Goal: Information Seeking & Learning: Learn about a topic

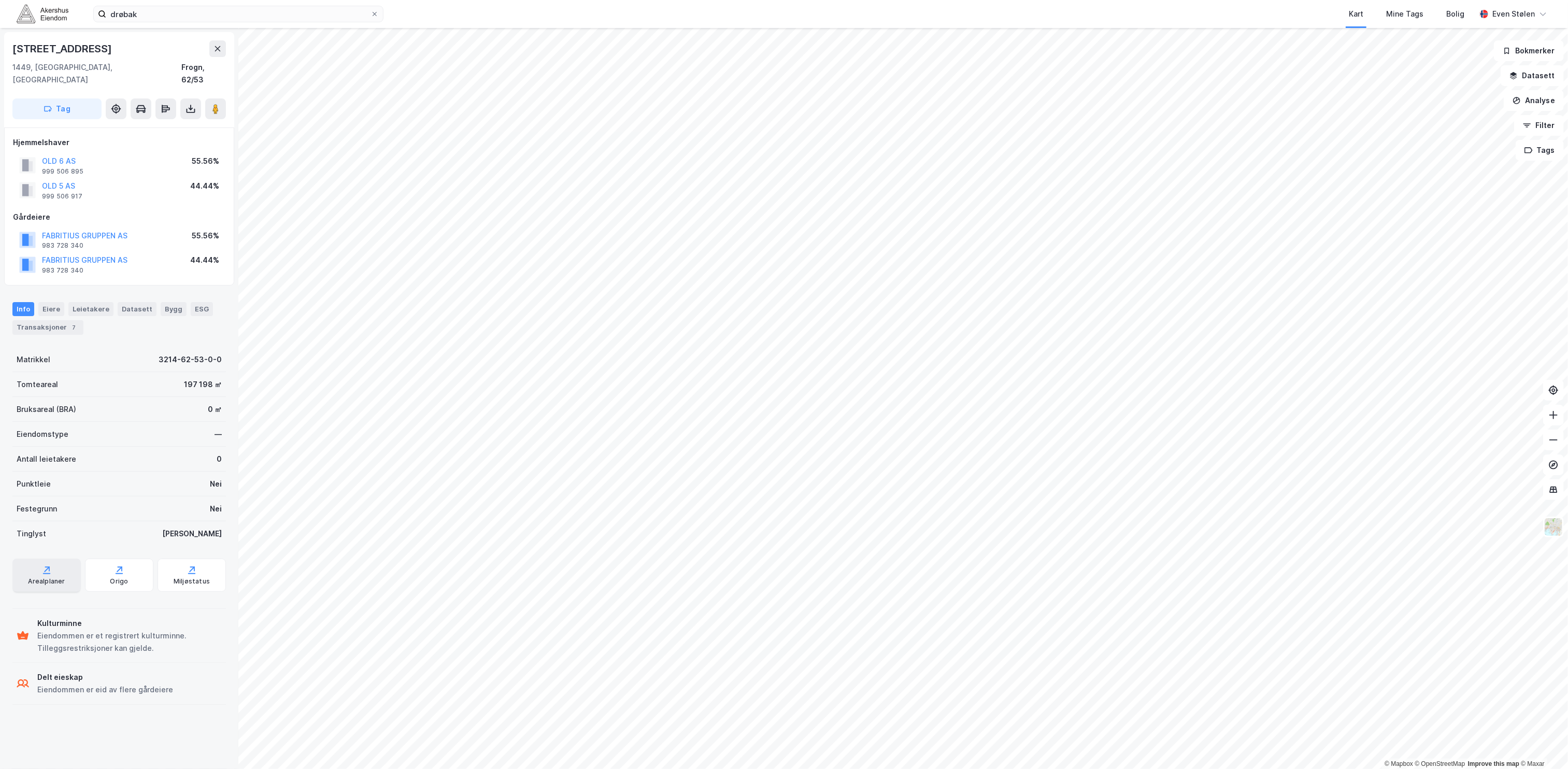
click at [52, 563] on div "Arealplaner" at bounding box center [46, 575] width 68 height 33
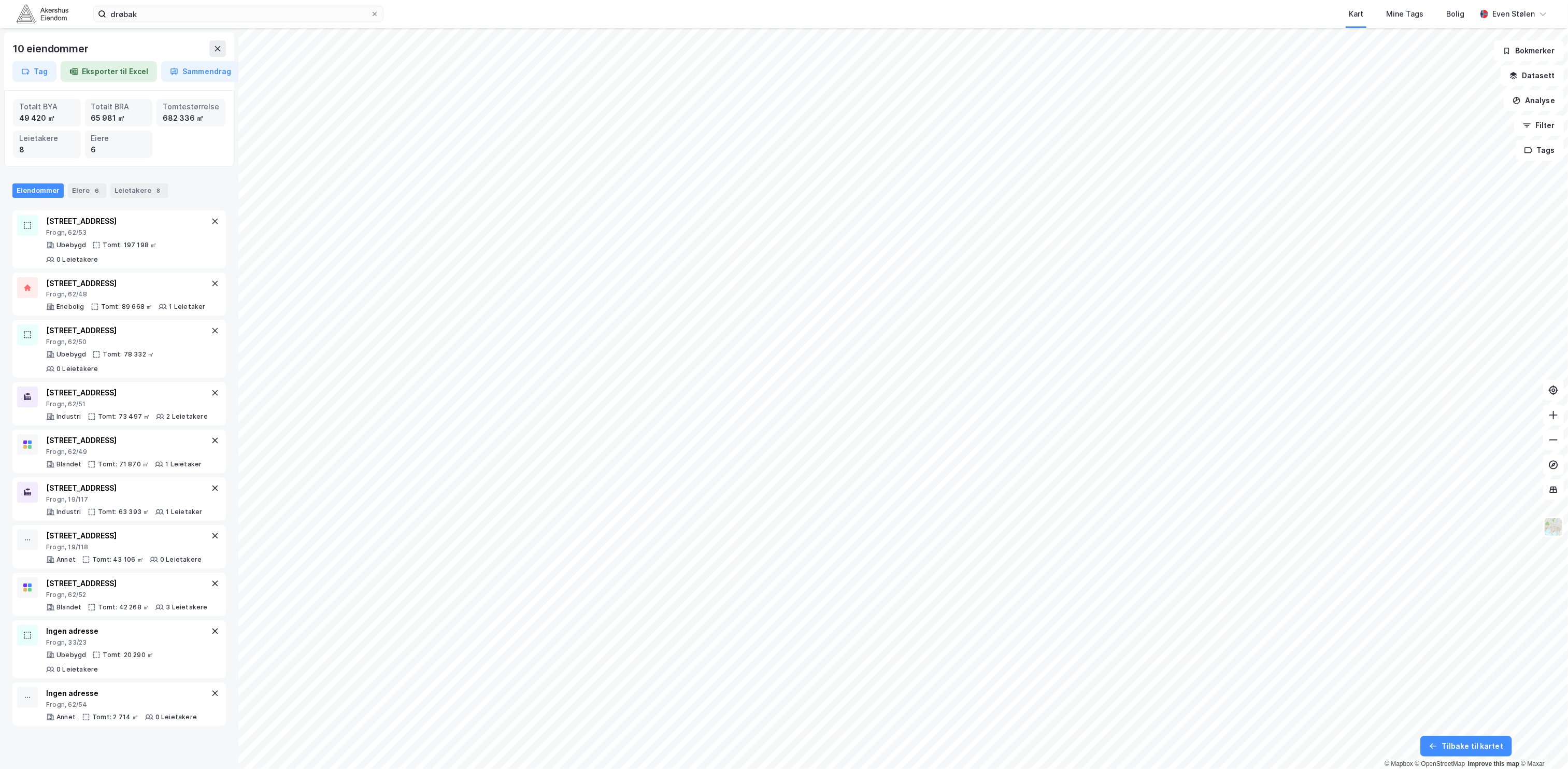
click at [693, 12] on div "drøbak Kart Mine Tags [PERSON_NAME] Even Stølen 10 eiendommer Tag Eksporter til…" at bounding box center [784, 384] width 1568 height 769
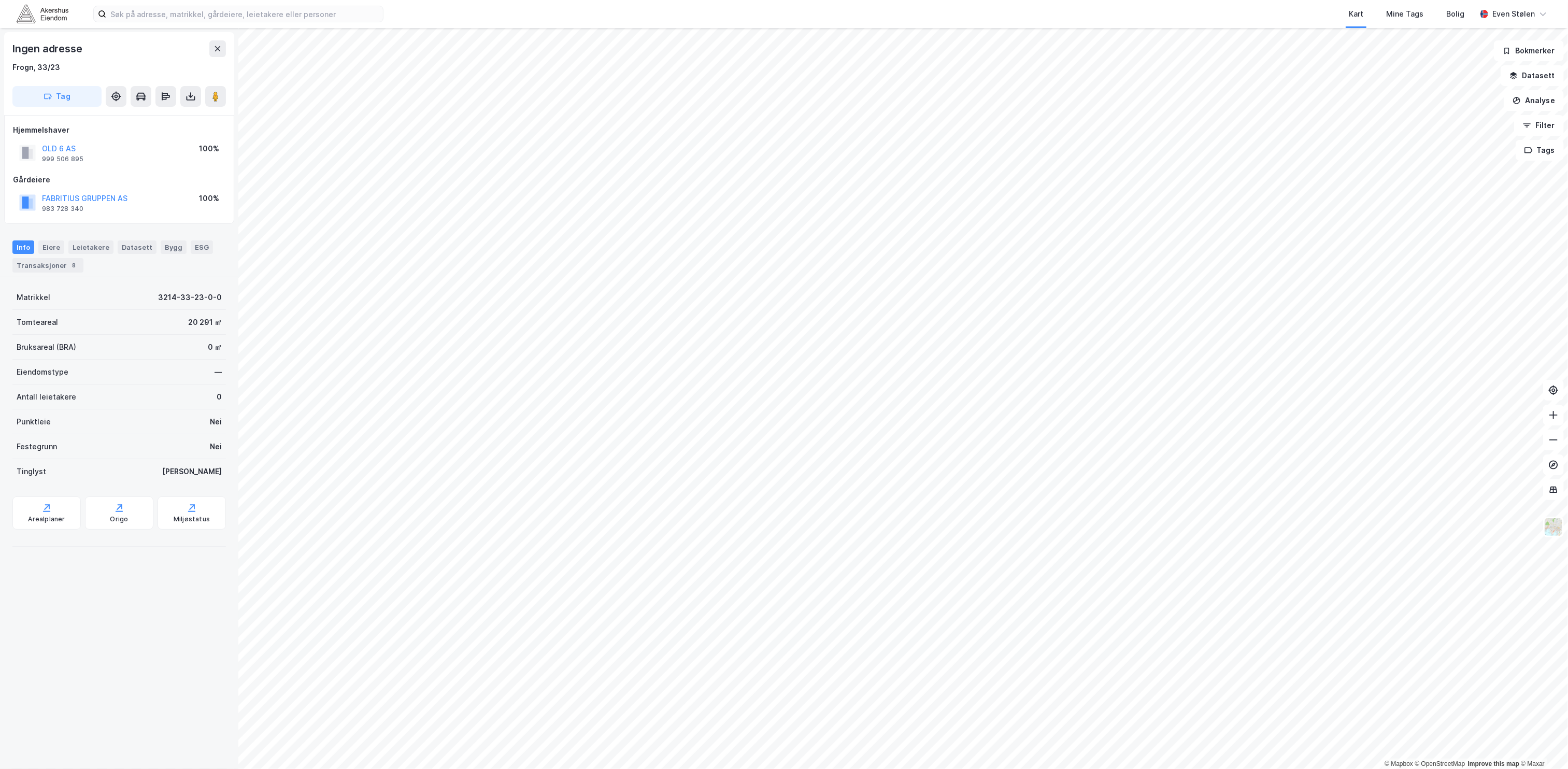
click at [713, 10] on div "Kart Mine Tags Bolig [PERSON_NAME] © Mapbox © OpenStreetMap Improve this map © …" at bounding box center [784, 384] width 1568 height 769
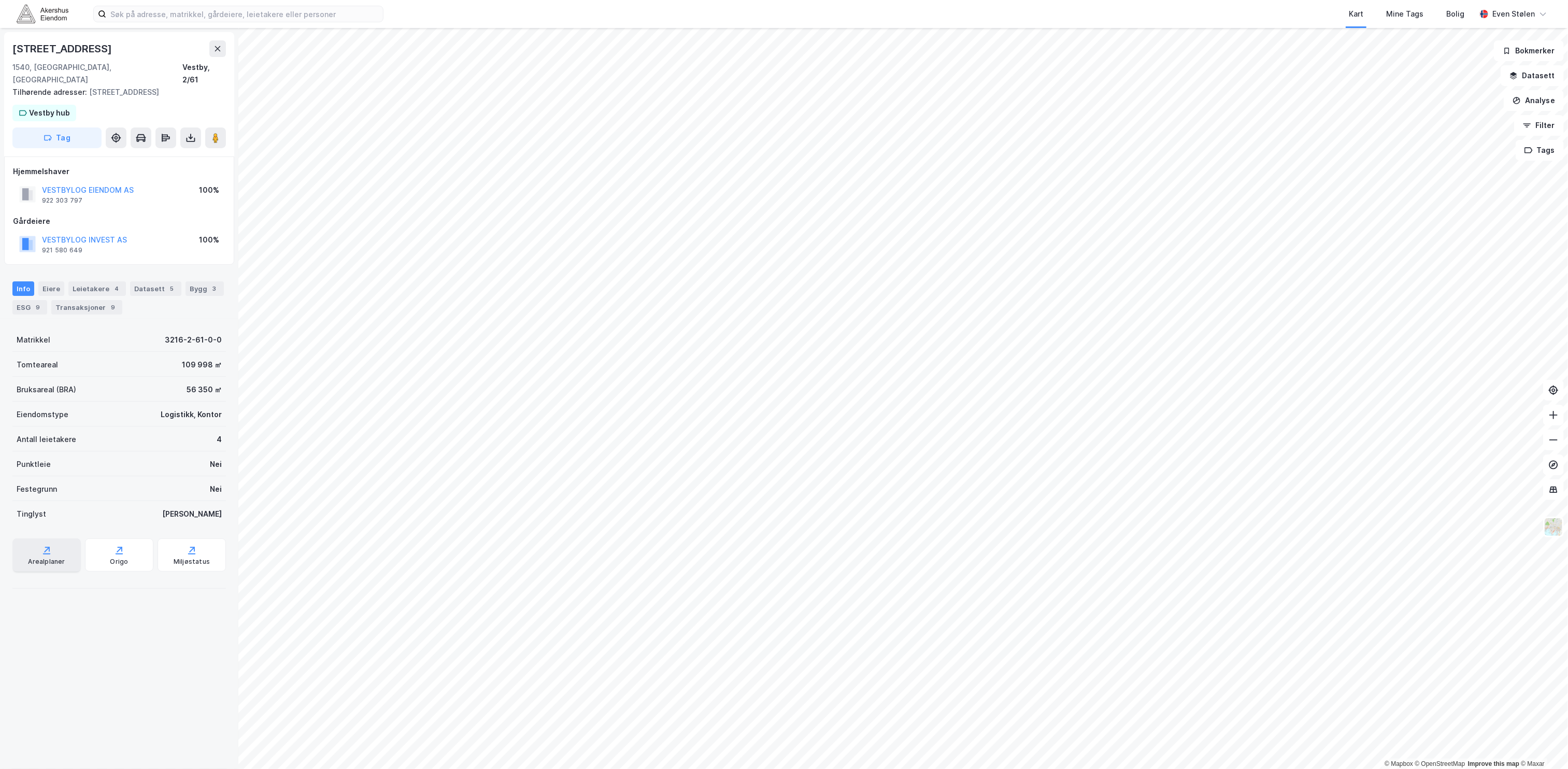
click at [44, 558] on div "Arealplaner" at bounding box center [46, 562] width 37 height 9
click at [1553, 529] on img at bounding box center [1553, 527] width 19 height 19
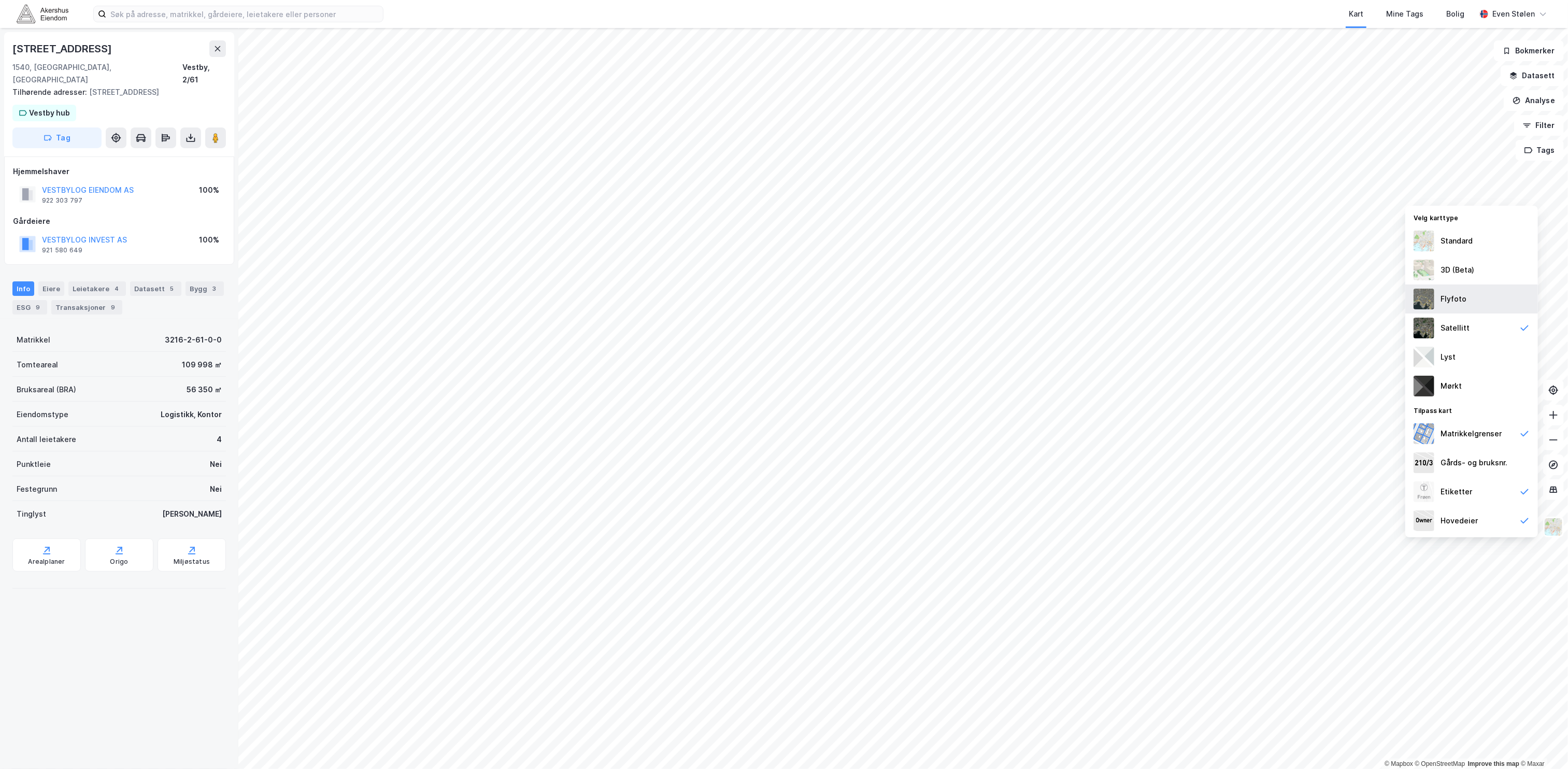
click at [1509, 293] on div "Flyfoto" at bounding box center [1472, 299] width 133 height 29
